Goal: Navigation & Orientation: Find specific page/section

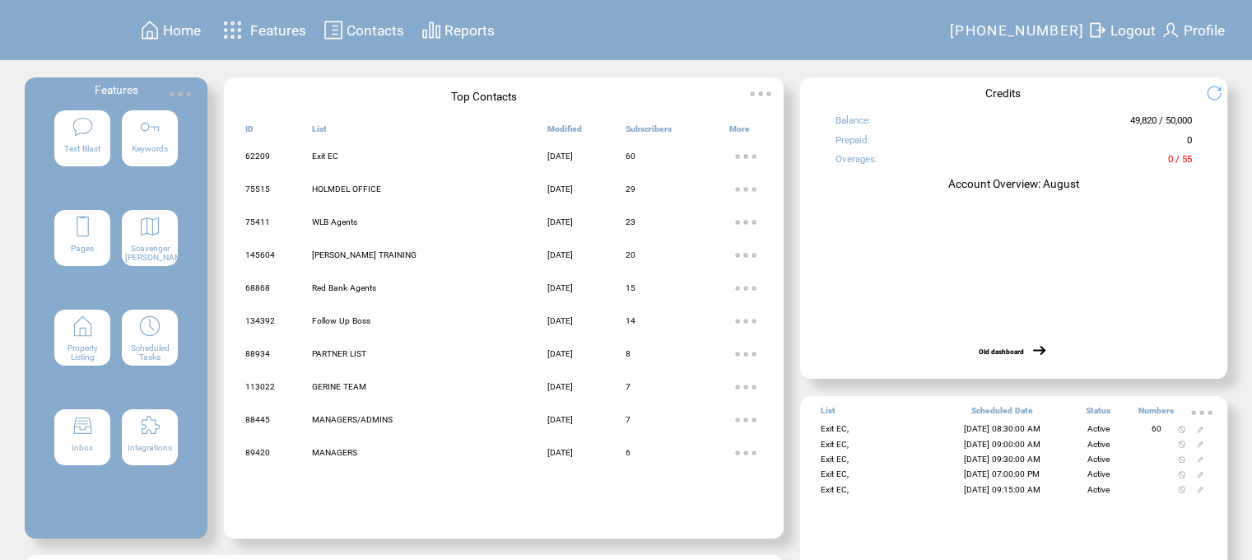
click at [157, 335] on img at bounding box center [149, 325] width 23 height 23
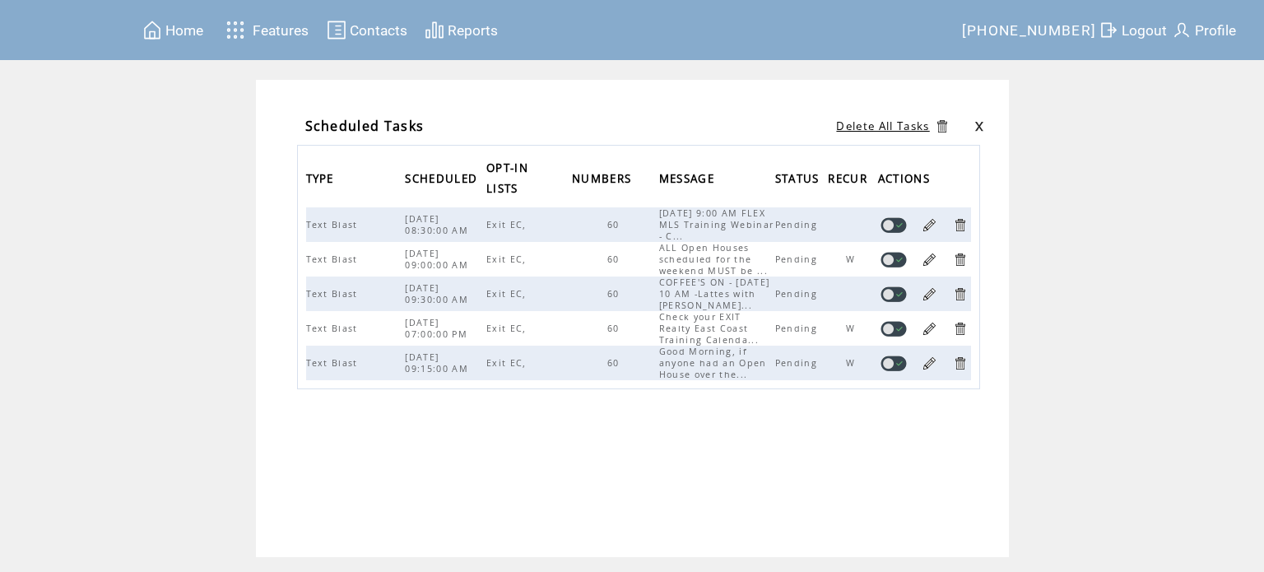
click at [186, 29] on span "Home" at bounding box center [184, 30] width 38 height 16
